Goal: Complete application form

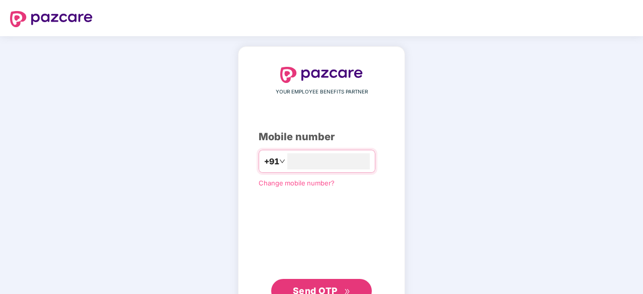
type input "****"
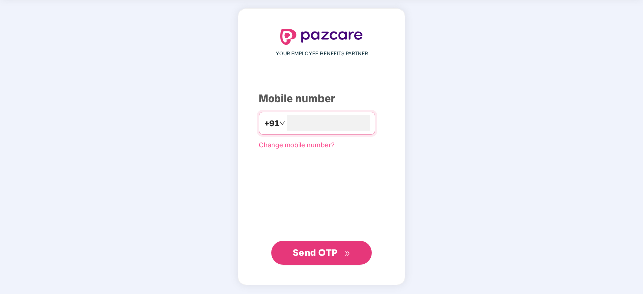
type input "**********"
click at [316, 252] on span "Send OTP" at bounding box center [315, 252] width 45 height 11
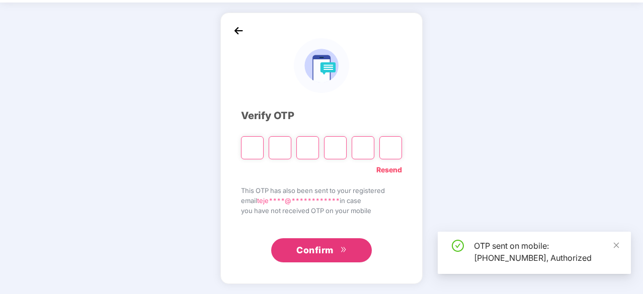
scroll to position [33, 0]
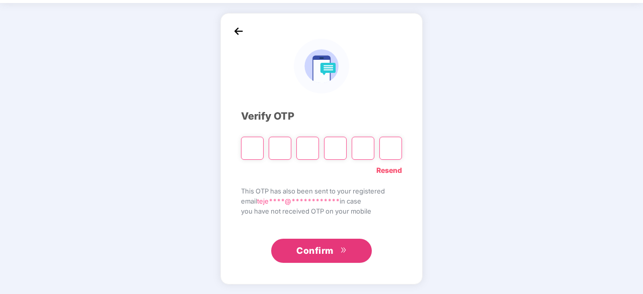
type input "*"
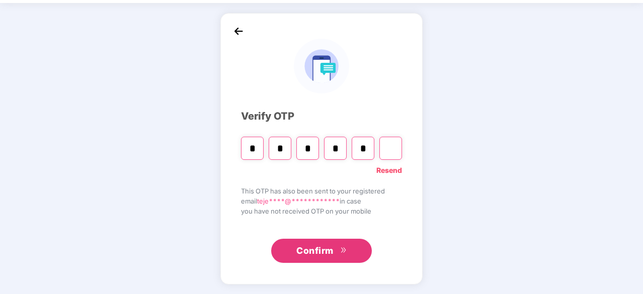
type input "*"
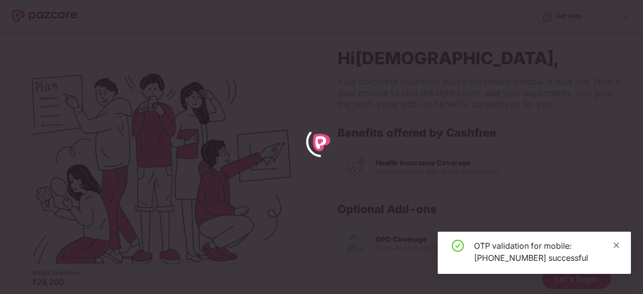
click at [619, 247] on icon "close" at bounding box center [616, 245] width 7 height 7
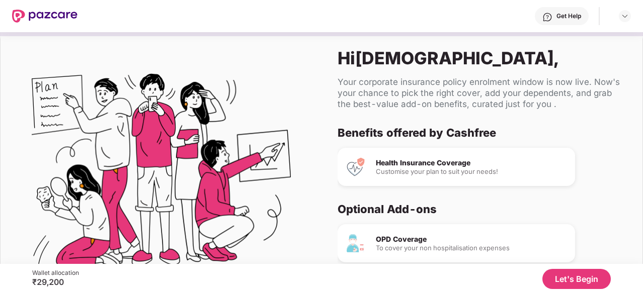
scroll to position [95, 0]
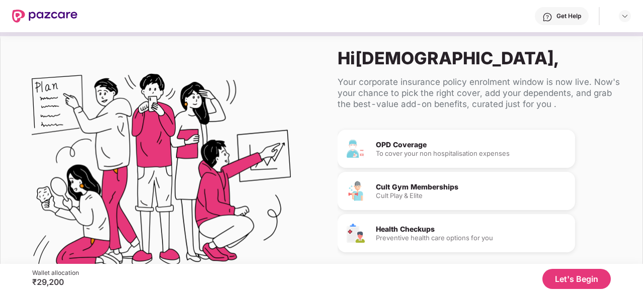
click at [572, 282] on button "Let's Begin" at bounding box center [576, 279] width 68 height 20
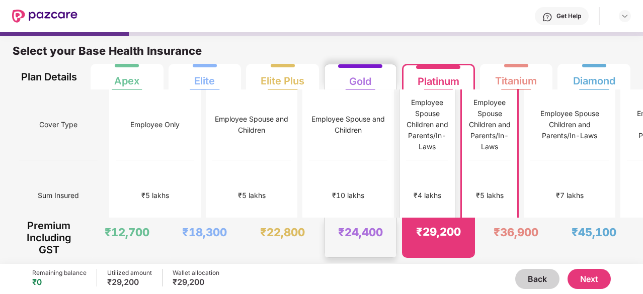
click at [406, 204] on div "₹4 lakhs" at bounding box center [427, 195] width 42 height 71
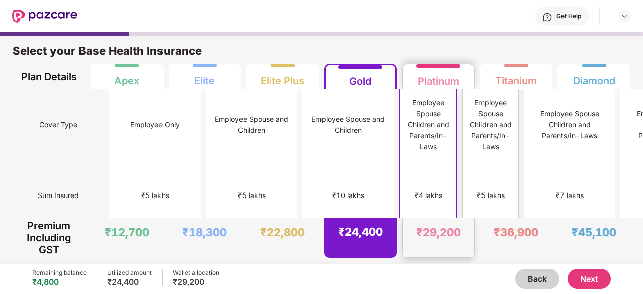
click at [469, 160] on div "₹5 lakhs" at bounding box center [490, 195] width 42 height 71
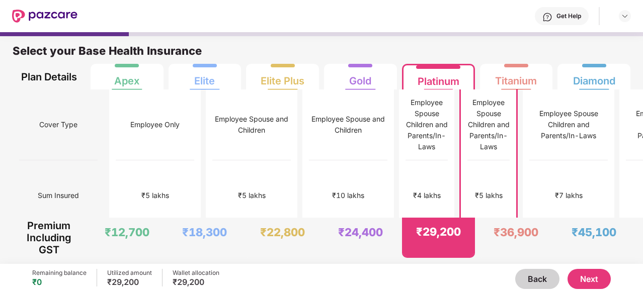
click at [467, 200] on div "₹5 lakhs" at bounding box center [488, 195] width 42 height 71
click at [589, 280] on button "Next" at bounding box center [588, 279] width 43 height 20
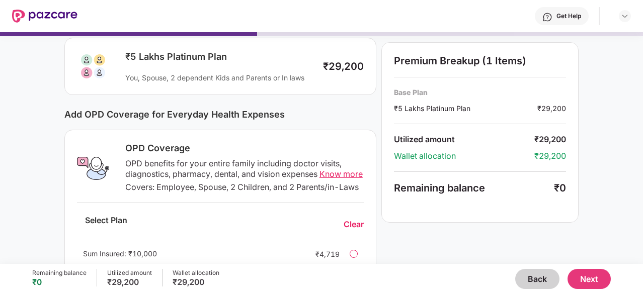
scroll to position [0, 0]
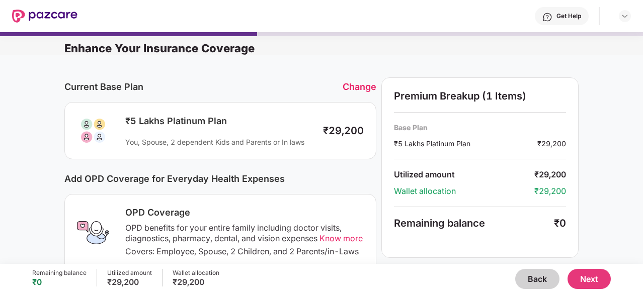
click at [593, 275] on button "Next" at bounding box center [588, 279] width 43 height 20
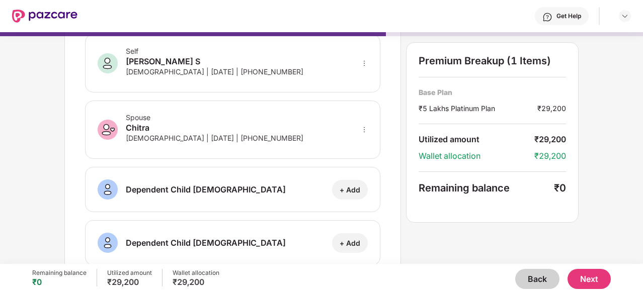
scroll to position [51, 0]
click at [245, 137] on div "[DEMOGRAPHIC_DATA] | [DATE] | [PHONE_NUMBER]" at bounding box center [215, 138] width 178 height 9
click at [357, 126] on div "Spouse Chitra [DEMOGRAPHIC_DATA] | [DATE] | [PHONE_NUMBER]" at bounding box center [232, 130] width 295 height 58
click at [363, 129] on icon "more" at bounding box center [364, 130] width 7 height 7
click at [354, 141] on img at bounding box center [351, 145] width 8 height 8
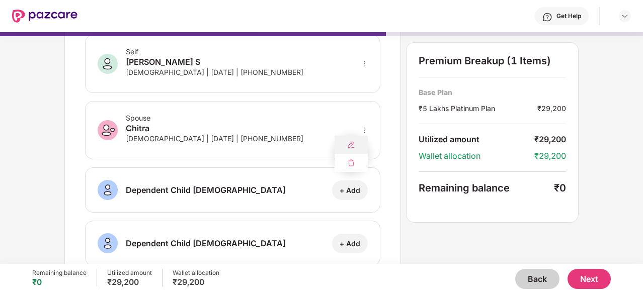
select select "******"
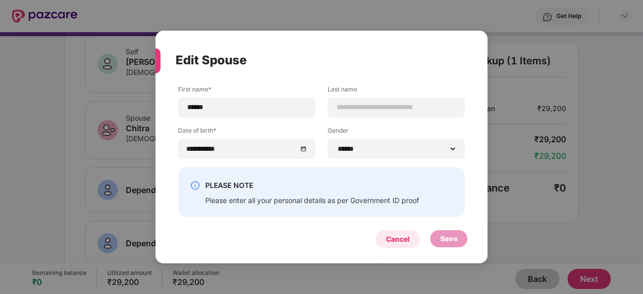
click at [401, 242] on div "Cancel" at bounding box center [398, 239] width 24 height 11
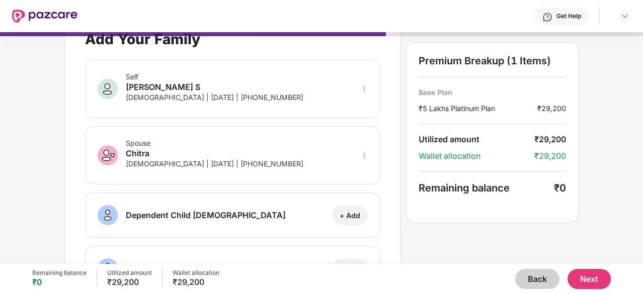
scroll to position [0, 0]
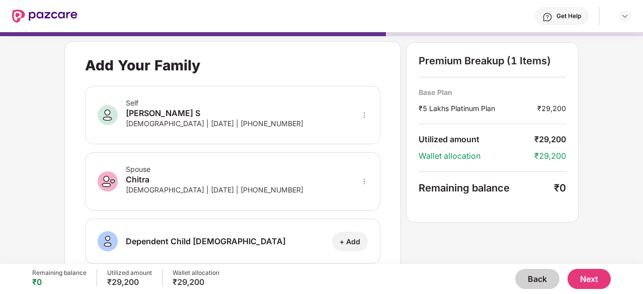
click at [580, 277] on button "Next" at bounding box center [588, 279] width 43 height 20
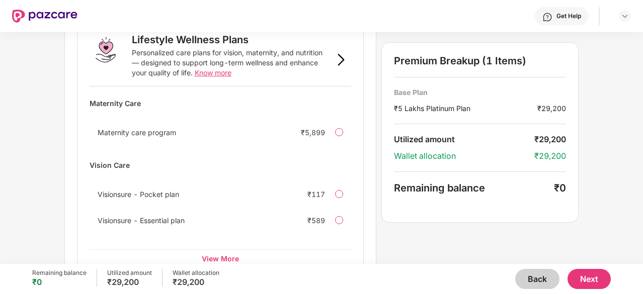
scroll to position [714, 0]
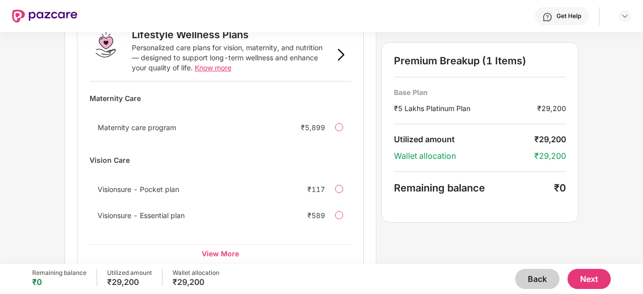
click at [596, 274] on button "Next" at bounding box center [588, 279] width 43 height 20
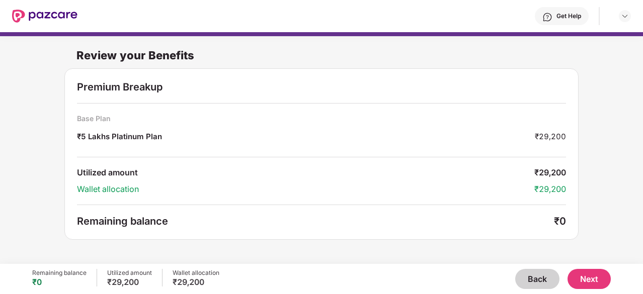
click at [592, 279] on button "Next" at bounding box center [588, 279] width 43 height 20
